Goal: Transaction & Acquisition: Subscribe to service/newsletter

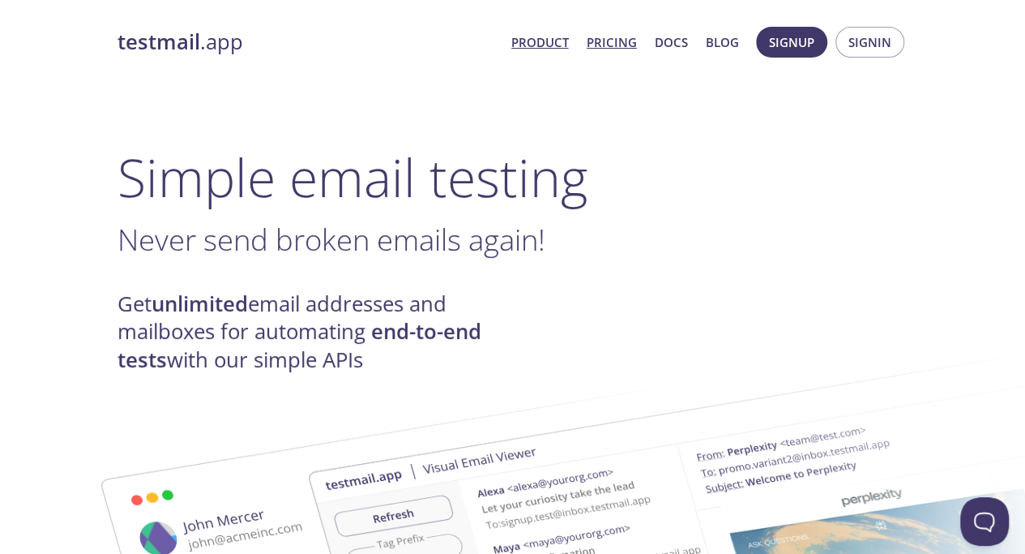
click at [618, 49] on link "Pricing" at bounding box center [612, 42] width 50 height 21
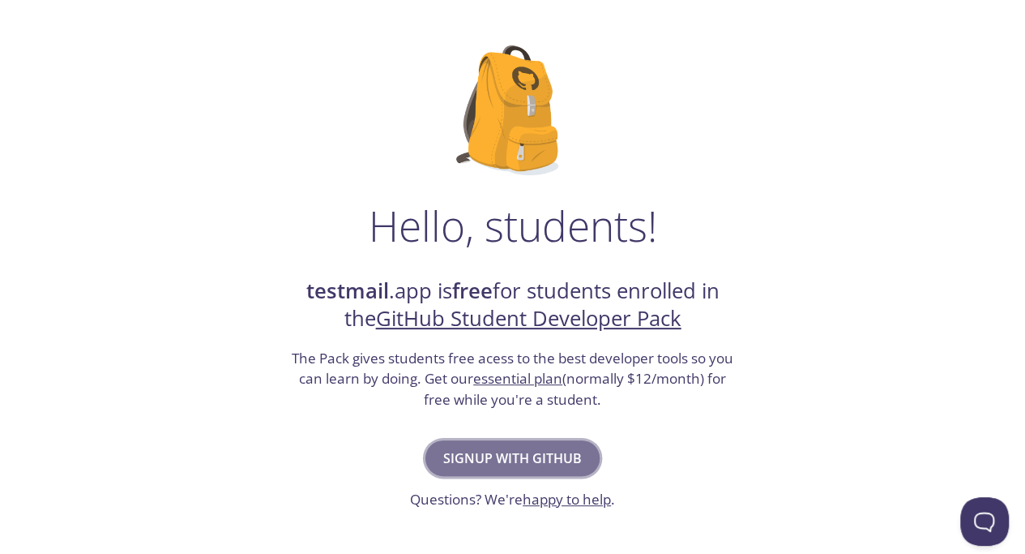
click at [453, 449] on span "Signup with GitHub" at bounding box center [512, 458] width 139 height 23
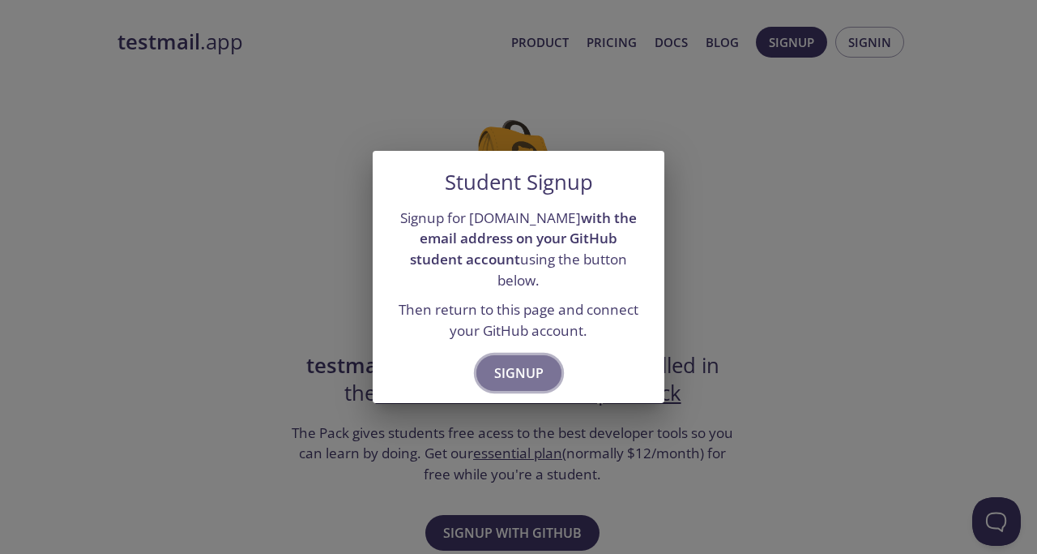
click at [521, 362] on span "Signup" at bounding box center [518, 373] width 49 height 23
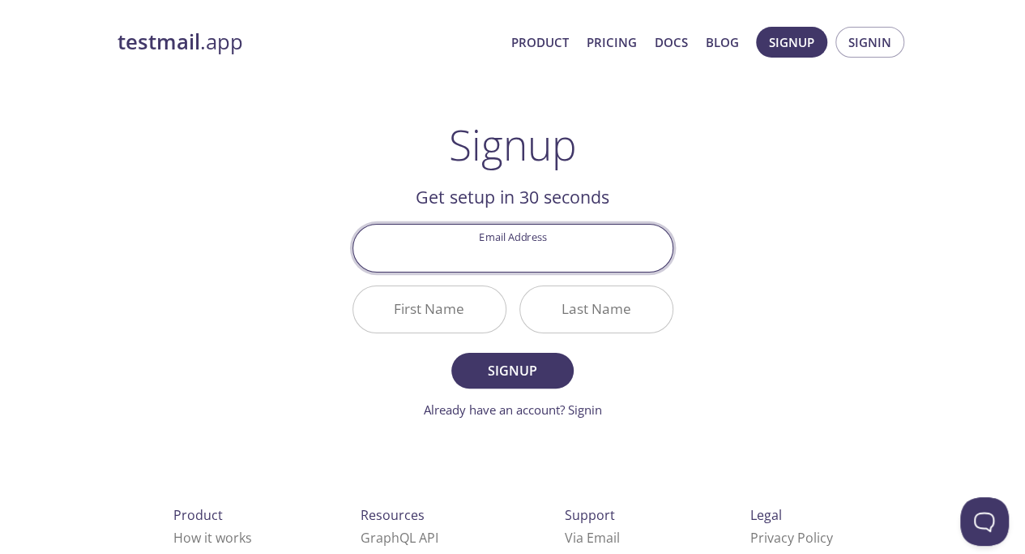
click at [537, 260] on input "Email Address" at bounding box center [512, 248] width 319 height 46
type input "[EMAIL_ADDRESS][DOMAIN_NAME]"
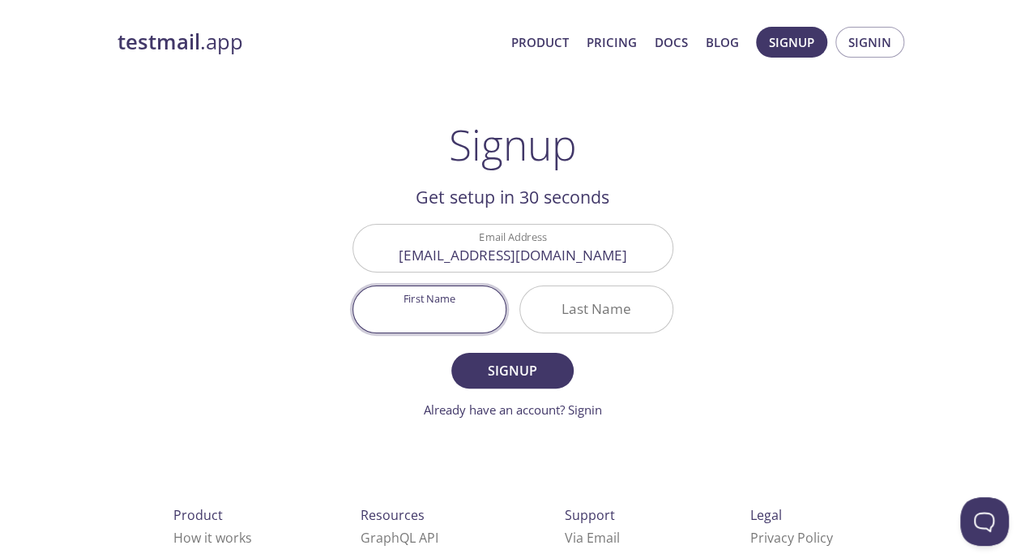
click at [474, 310] on input "First Name" at bounding box center [429, 309] width 152 height 46
type input "Prada"
click at [619, 309] on input "Last Name" at bounding box center [596, 309] width 152 height 46
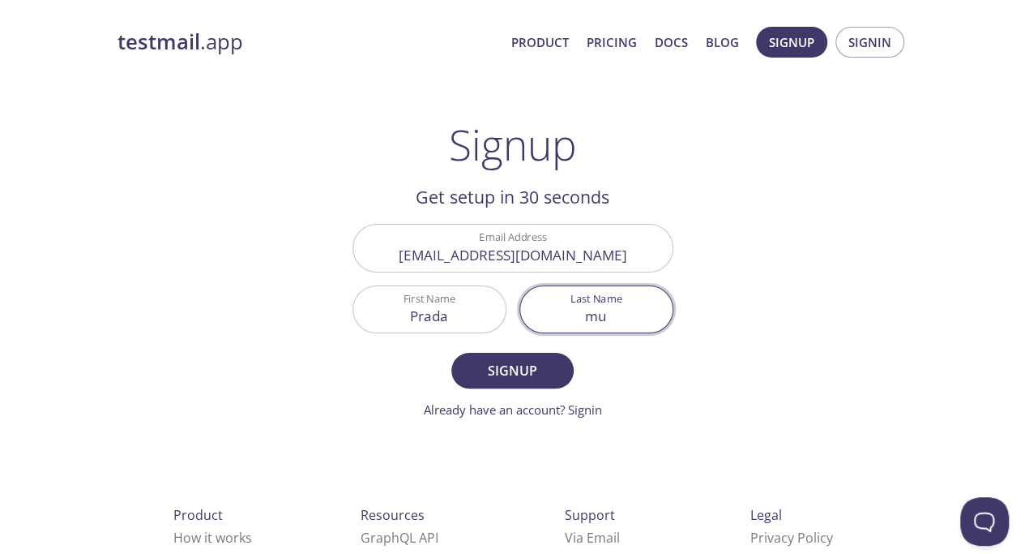
type input "m"
type input "Mufid"
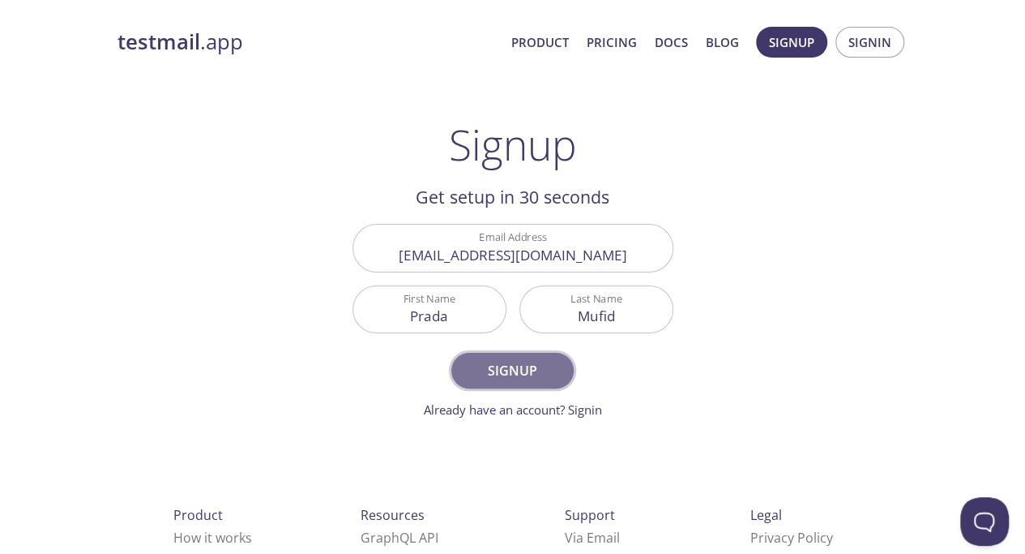
click at [533, 374] on span "Signup" at bounding box center [512, 370] width 86 height 23
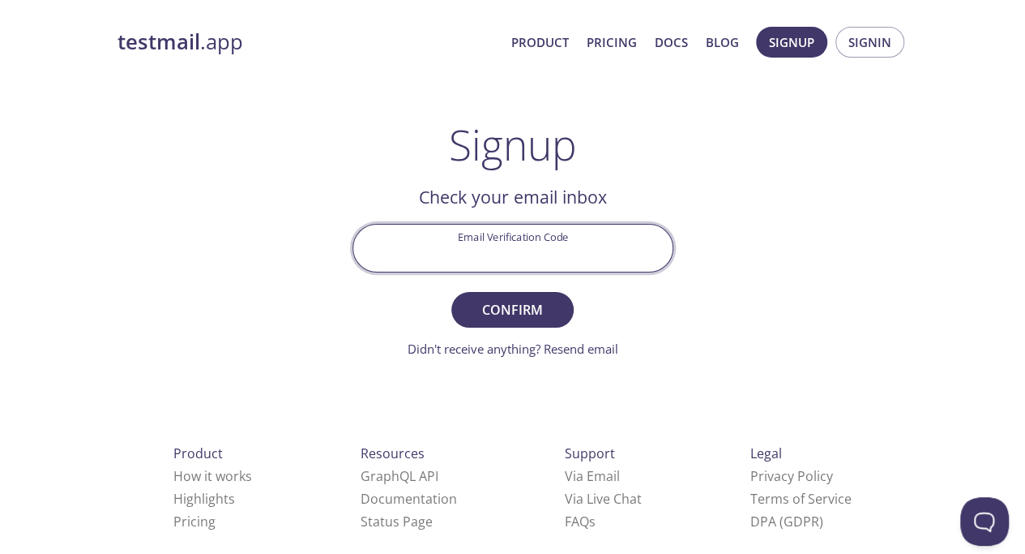
click at [490, 244] on input "Email Verification Code" at bounding box center [512, 248] width 319 height 46
paste input "HXVWK17"
type input "HXVWK17"
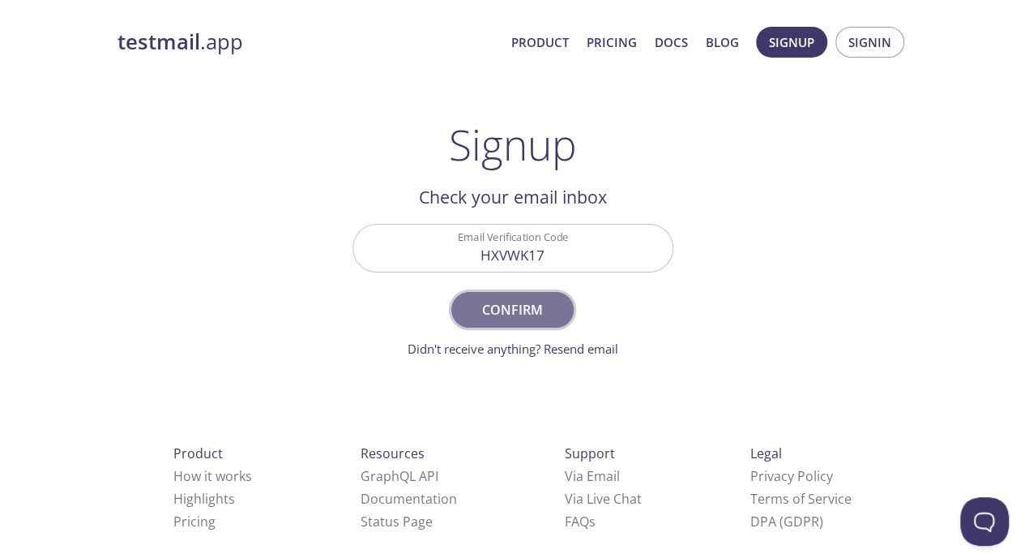
click at [527, 302] on span "Confirm" at bounding box center [512, 309] width 86 height 23
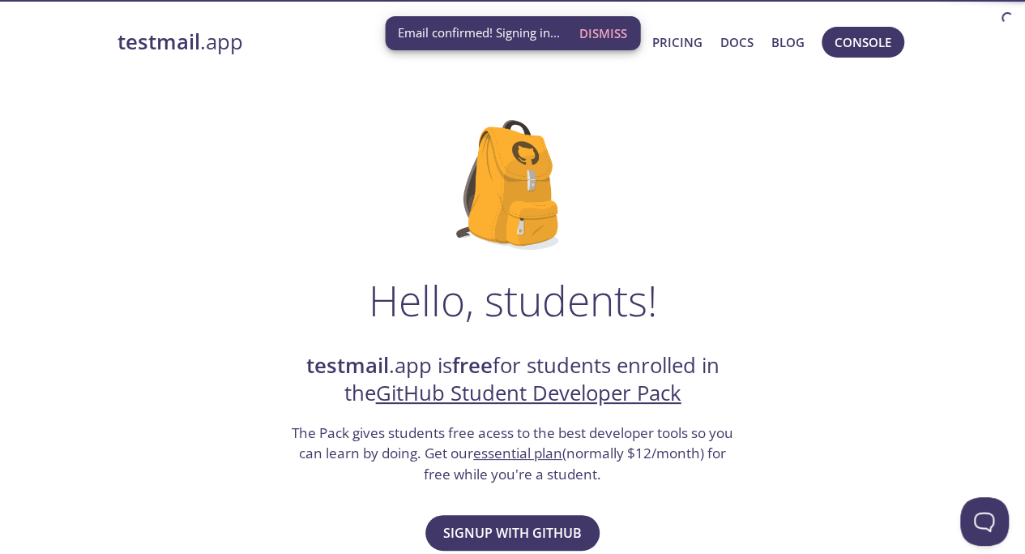
scroll to position [156, 0]
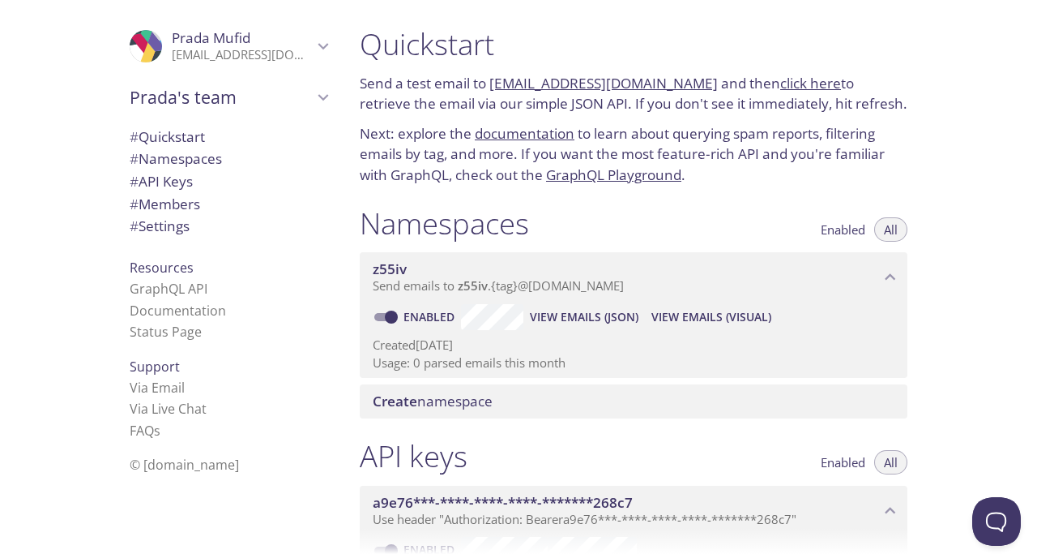
click at [504, 80] on link "z55iv.test@inbox.testmail.app" at bounding box center [604, 83] width 229 height 19
click at [861, 53] on h1 "Quickstart" at bounding box center [634, 44] width 548 height 36
drag, startPoint x: 486, startPoint y: 81, endPoint x: 689, endPoint y: 90, distance: 202.8
click at [689, 90] on p "Send a test email to z55iv.test@inbox.testmail.app and then click here to retri…" at bounding box center [634, 93] width 548 height 41
copy p "z55iv.test@inbox.testmail.app"
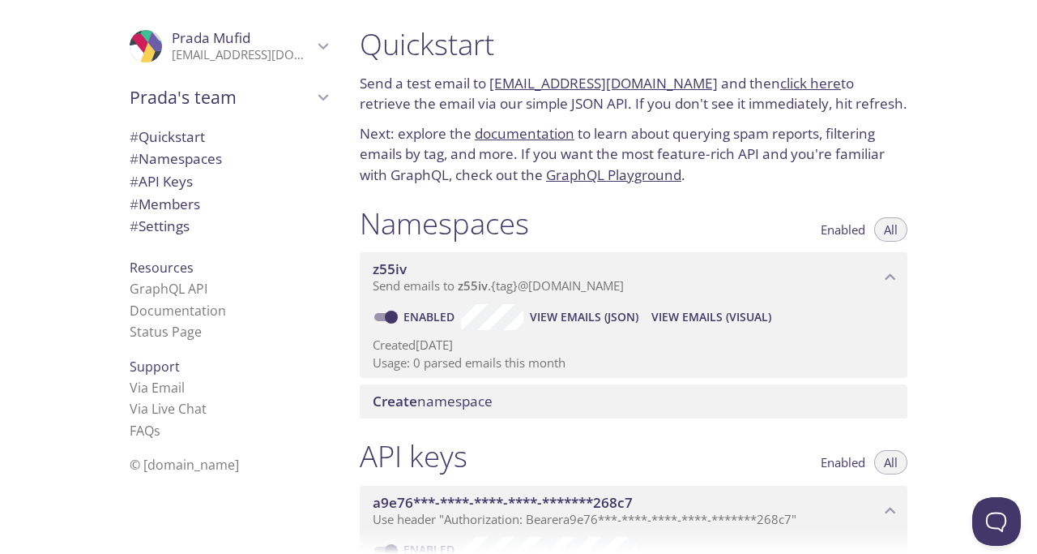
click at [783, 93] on p "Send a test email to z55iv.test@inbox.testmail.app and then click here to retri…" at bounding box center [634, 93] width 548 height 41
click at [783, 82] on link "click here" at bounding box center [811, 83] width 61 height 19
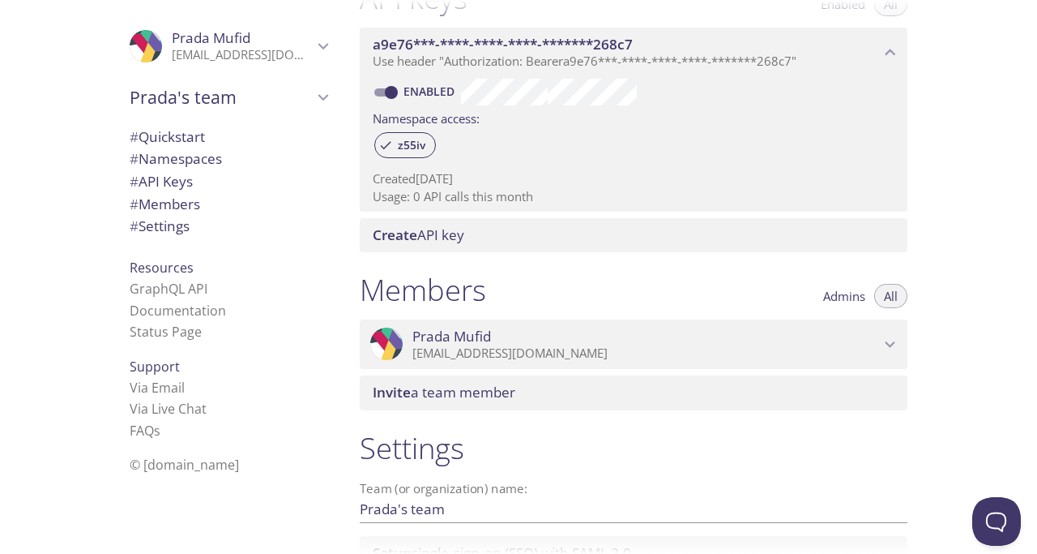
scroll to position [460, 0]
